Goal: Task Accomplishment & Management: Manage account settings

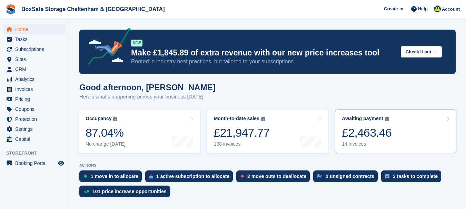
click at [377, 142] on div "14 invoices" at bounding box center [367, 144] width 50 height 6
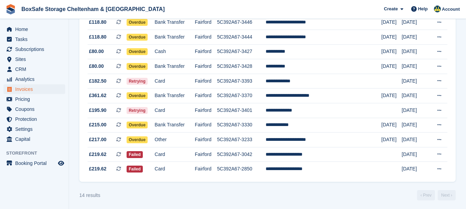
scroll to position [146, 0]
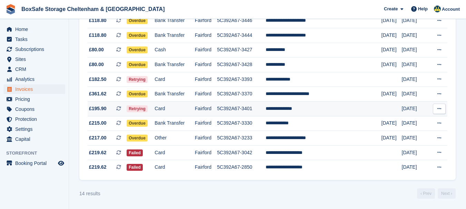
click at [308, 110] on td "**********" at bounding box center [324, 109] width 116 height 15
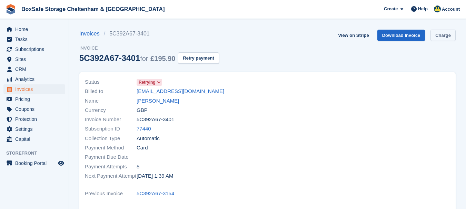
click at [437, 35] on link "Charge" at bounding box center [442, 35] width 25 height 11
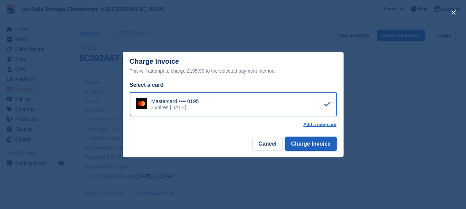
click at [309, 145] on button "Charge Invoice" at bounding box center [310, 144] width 51 height 14
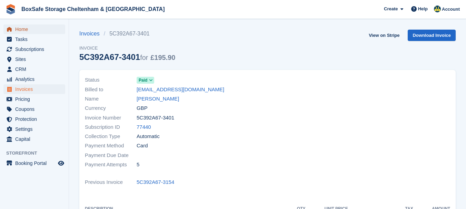
click at [21, 29] on span "Home" at bounding box center [35, 29] width 41 height 10
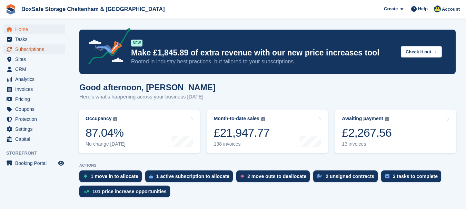
click at [23, 48] on span "Subscriptions" at bounding box center [35, 49] width 41 height 10
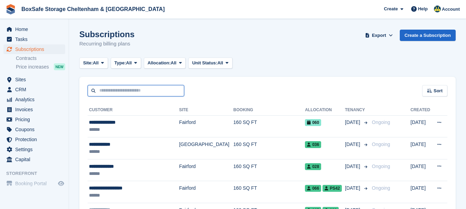
click at [115, 90] on input "text" at bounding box center [136, 90] width 97 height 11
type input "******"
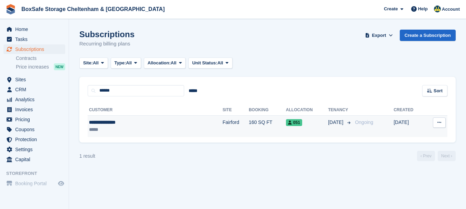
click at [106, 122] on div "**********" at bounding box center [131, 122] width 84 height 7
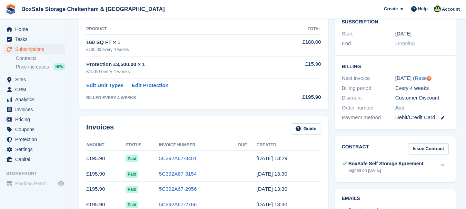
scroll to position [130, 0]
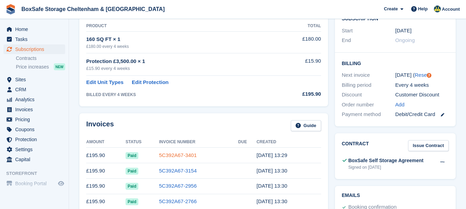
click at [180, 156] on link "5C392A67-3401" at bounding box center [178, 155] width 38 height 6
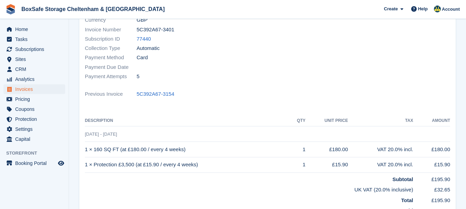
scroll to position [107, 0]
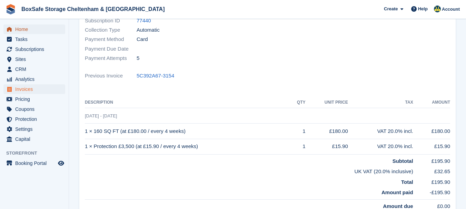
click at [41, 32] on span "Home" at bounding box center [35, 29] width 41 height 10
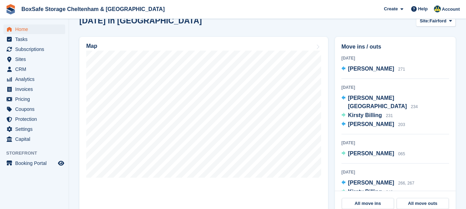
scroll to position [226, 0]
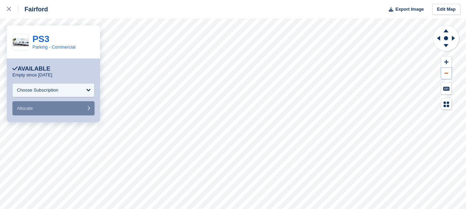
click at [444, 73] on button at bounding box center [446, 73] width 10 height 11
click at [446, 38] on circle at bounding box center [446, 38] width 4 height 4
